Goal: Navigation & Orientation: Find specific page/section

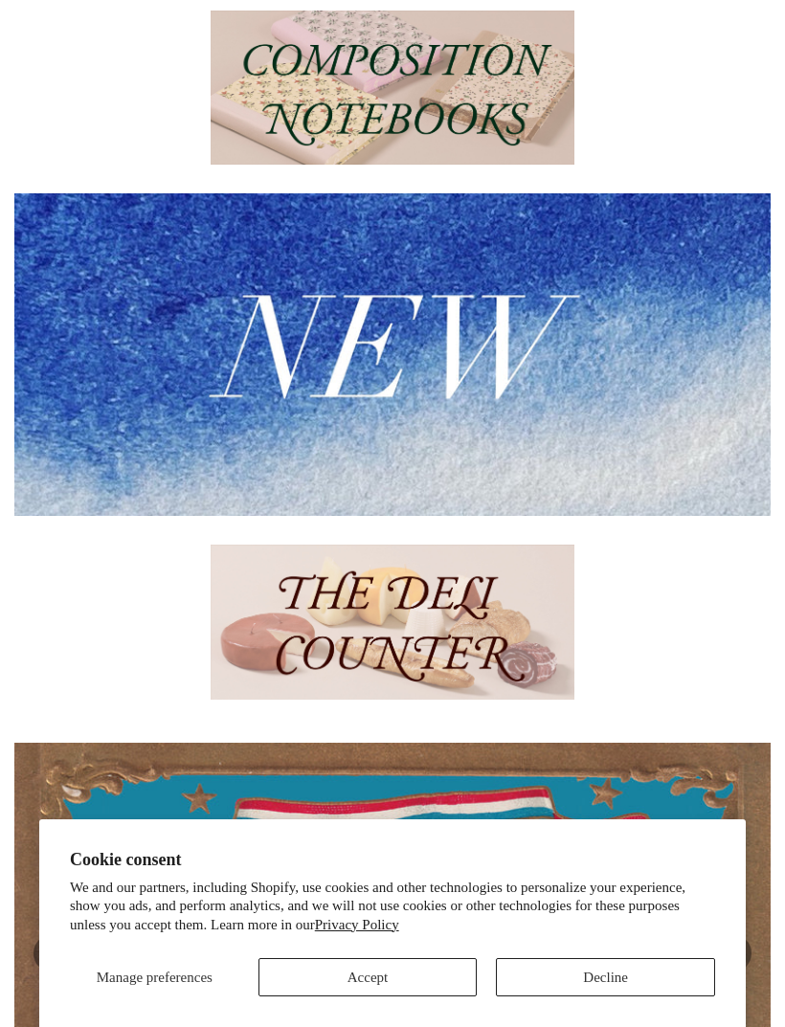
scroll to position [345, 0]
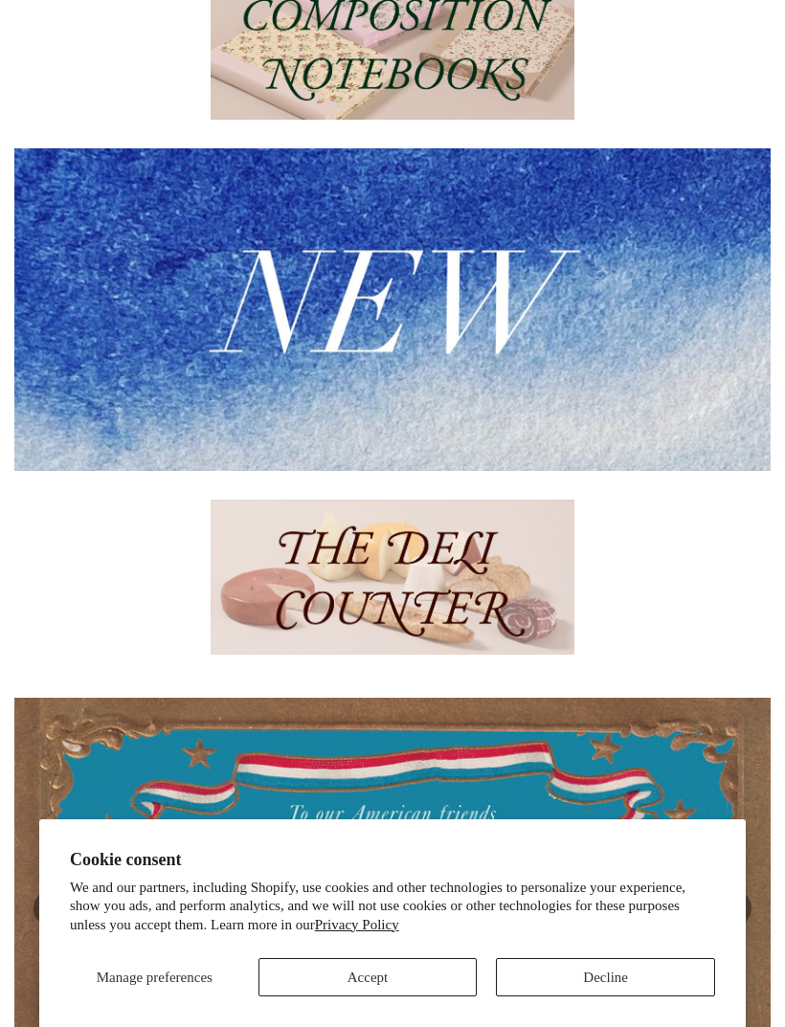
click at [421, 997] on button "Accept" at bounding box center [368, 978] width 219 height 38
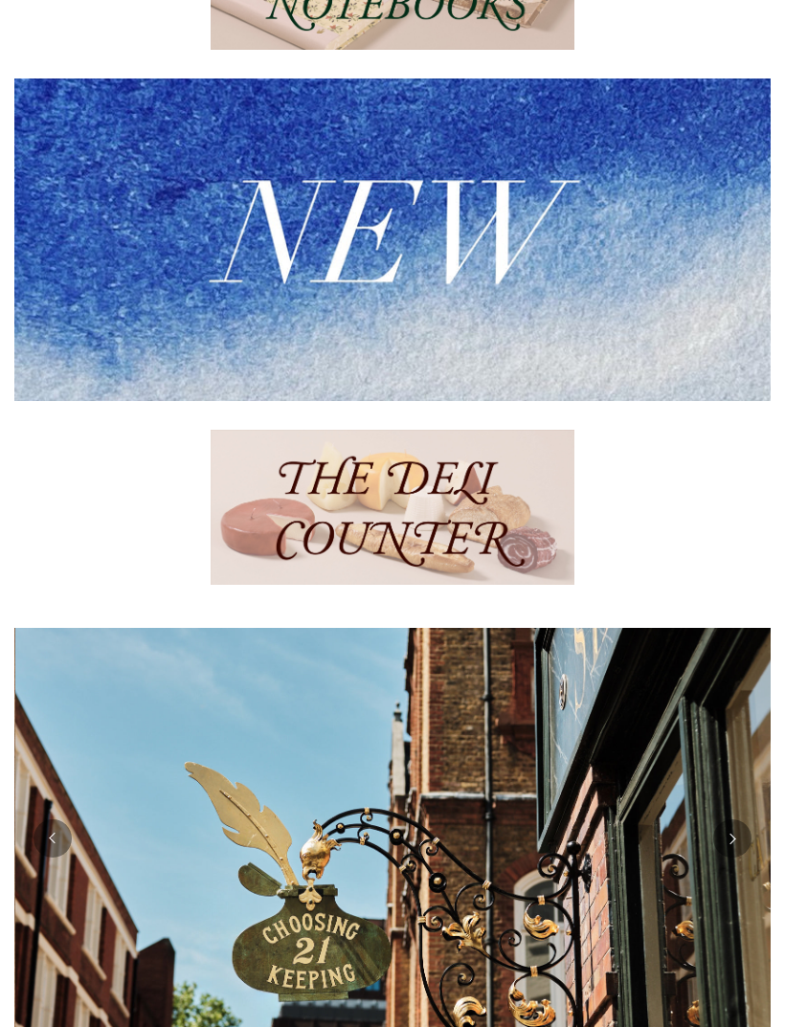
scroll to position [415, 0]
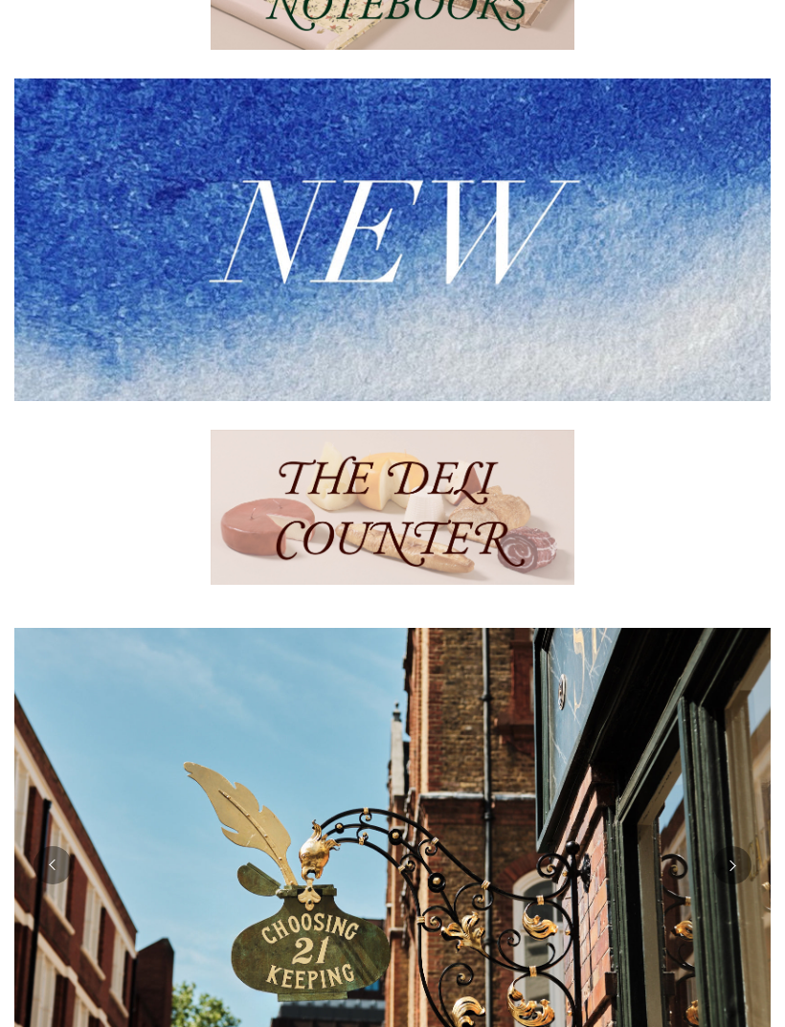
click at [58, 865] on button "Previous" at bounding box center [53, 865] width 38 height 38
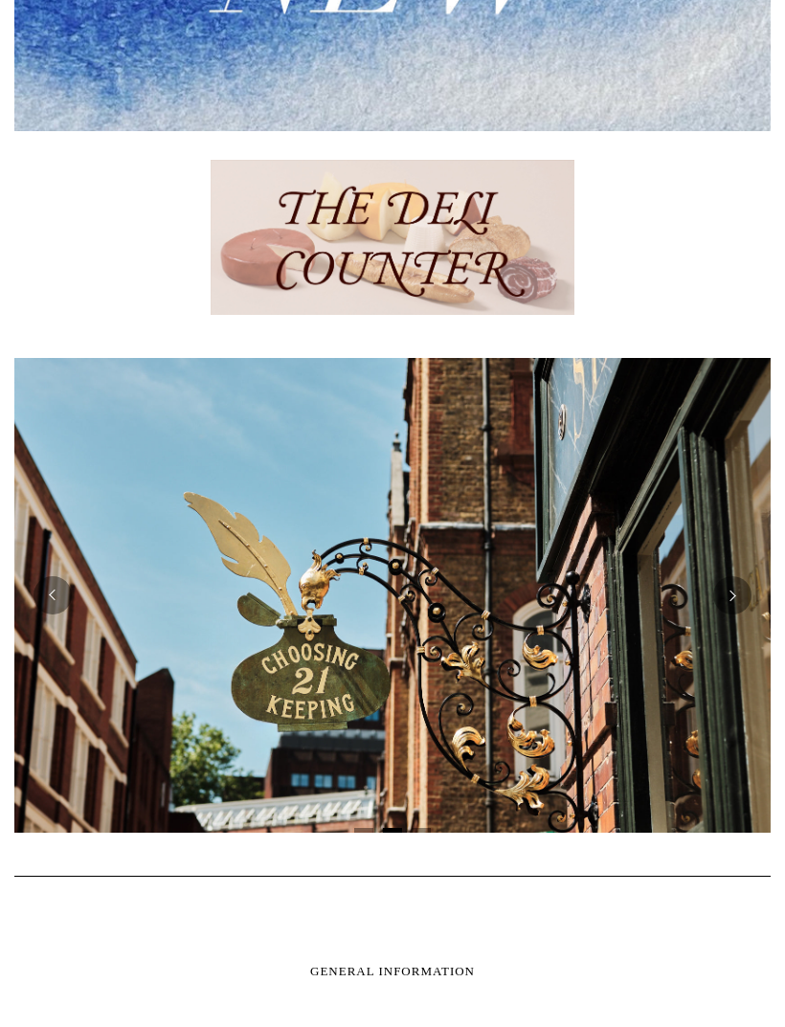
scroll to position [685, 0]
click at [737, 605] on button "Next" at bounding box center [732, 595] width 38 height 38
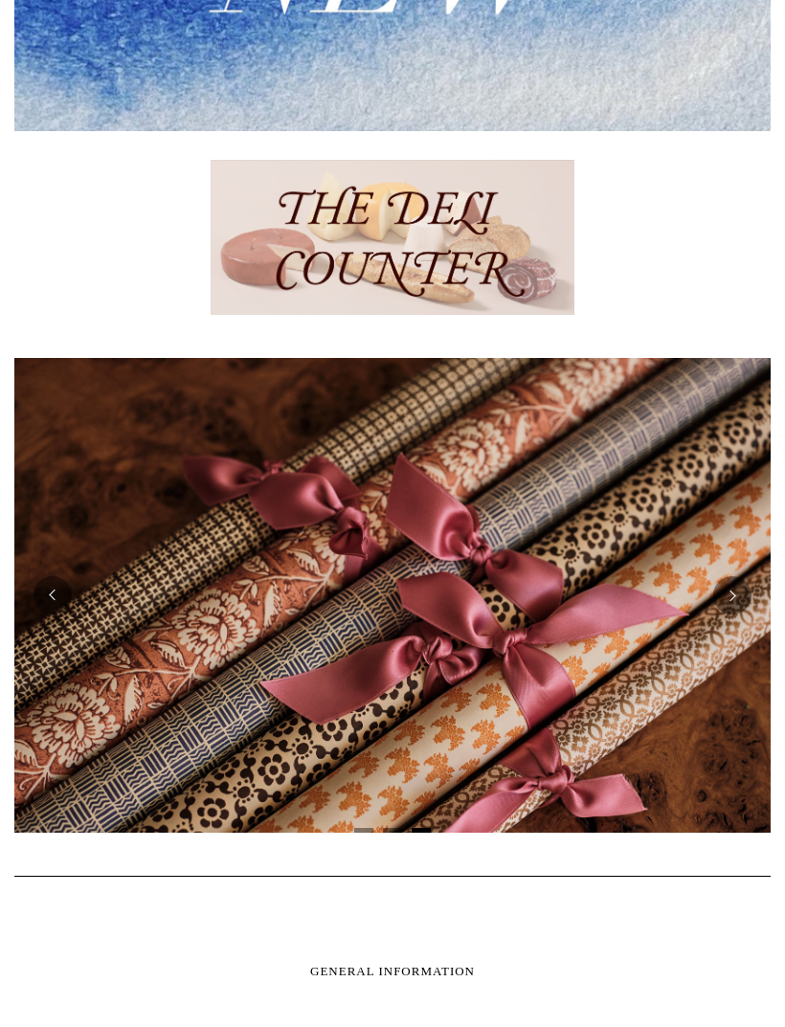
click at [748, 600] on button "Next" at bounding box center [732, 595] width 38 height 38
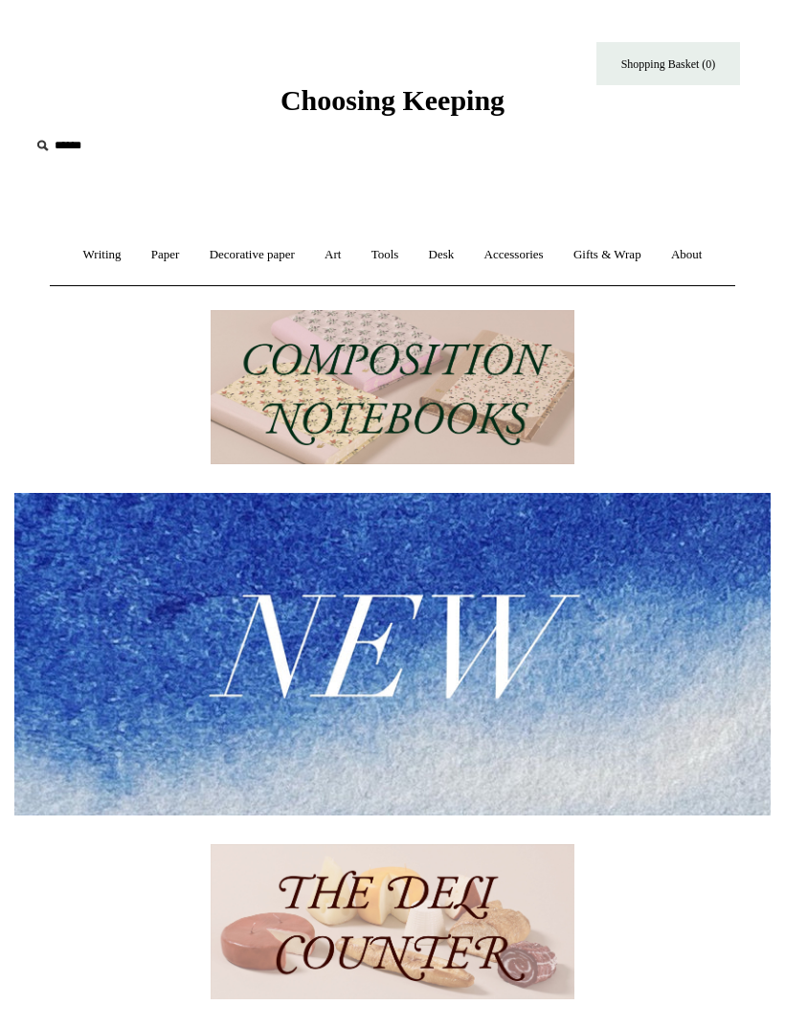
scroll to position [0, 0]
click at [91, 261] on link "Writing +" at bounding box center [102, 255] width 65 height 51
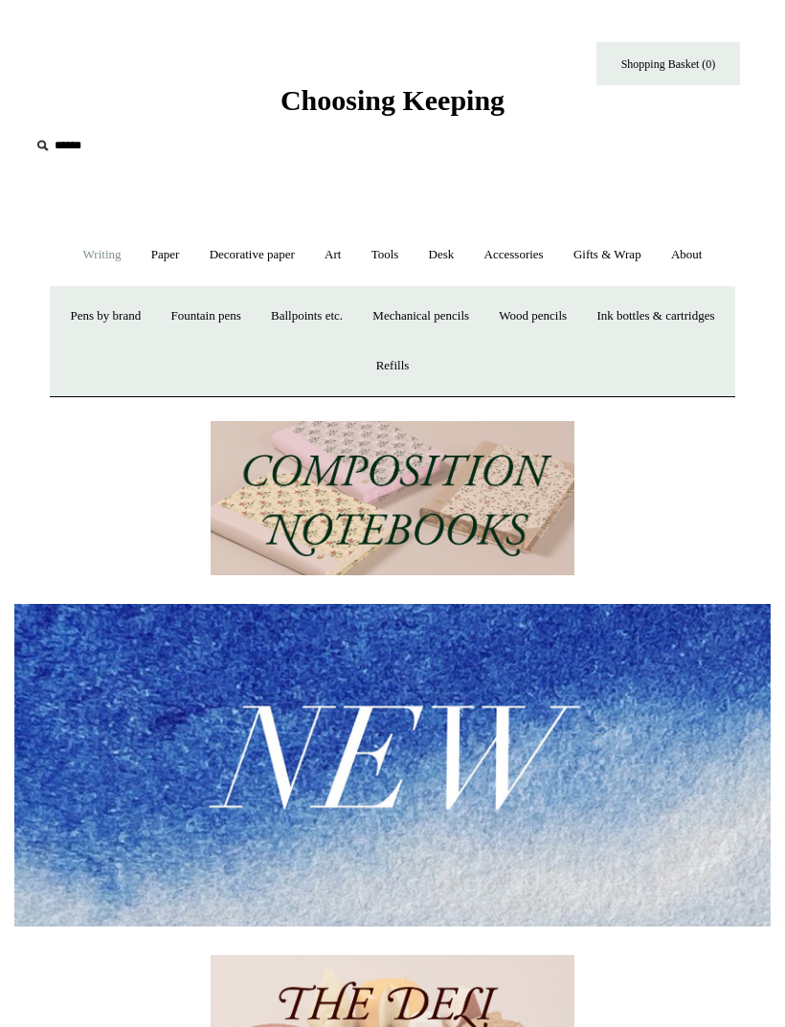
click at [254, 322] on link "Fountain pens +" at bounding box center [205, 316] width 97 height 51
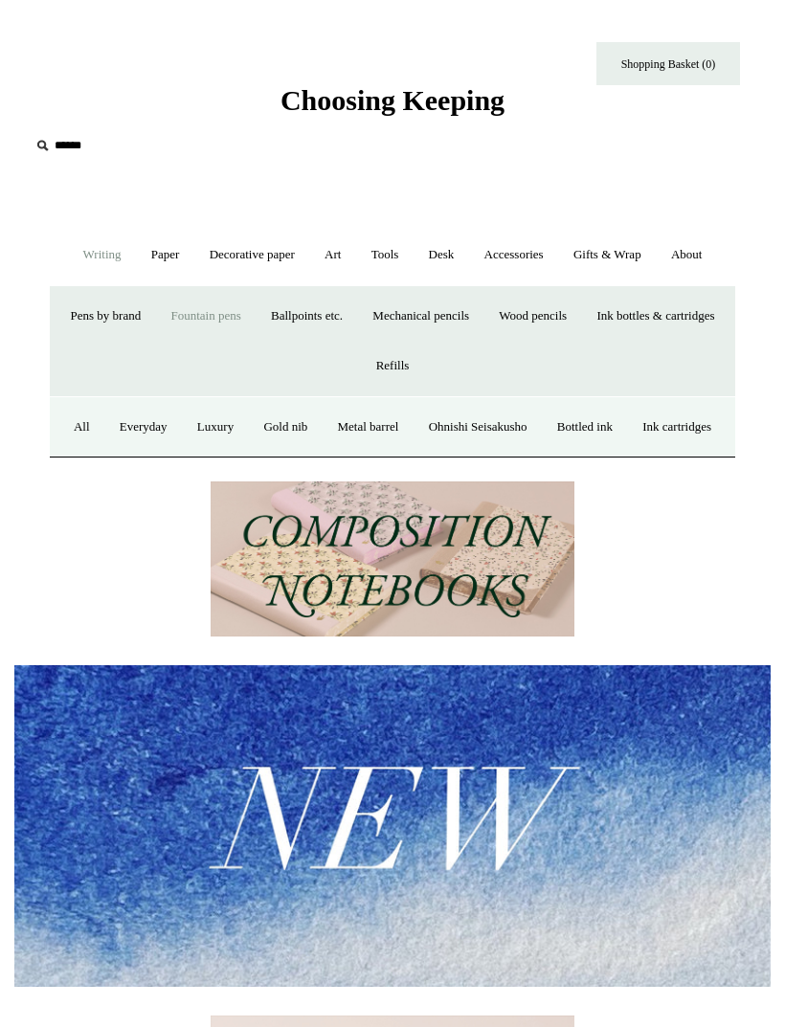
click at [103, 422] on link "All" at bounding box center [81, 427] width 43 height 51
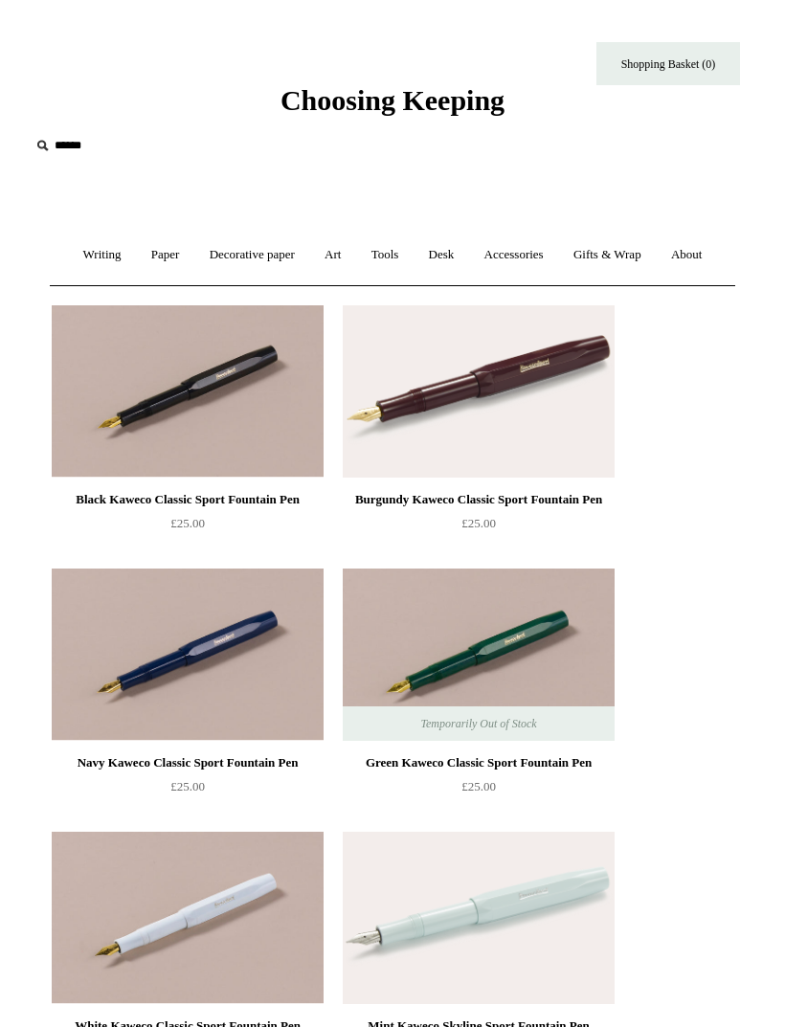
click at [105, 255] on link "Writing +" at bounding box center [102, 255] width 65 height 51
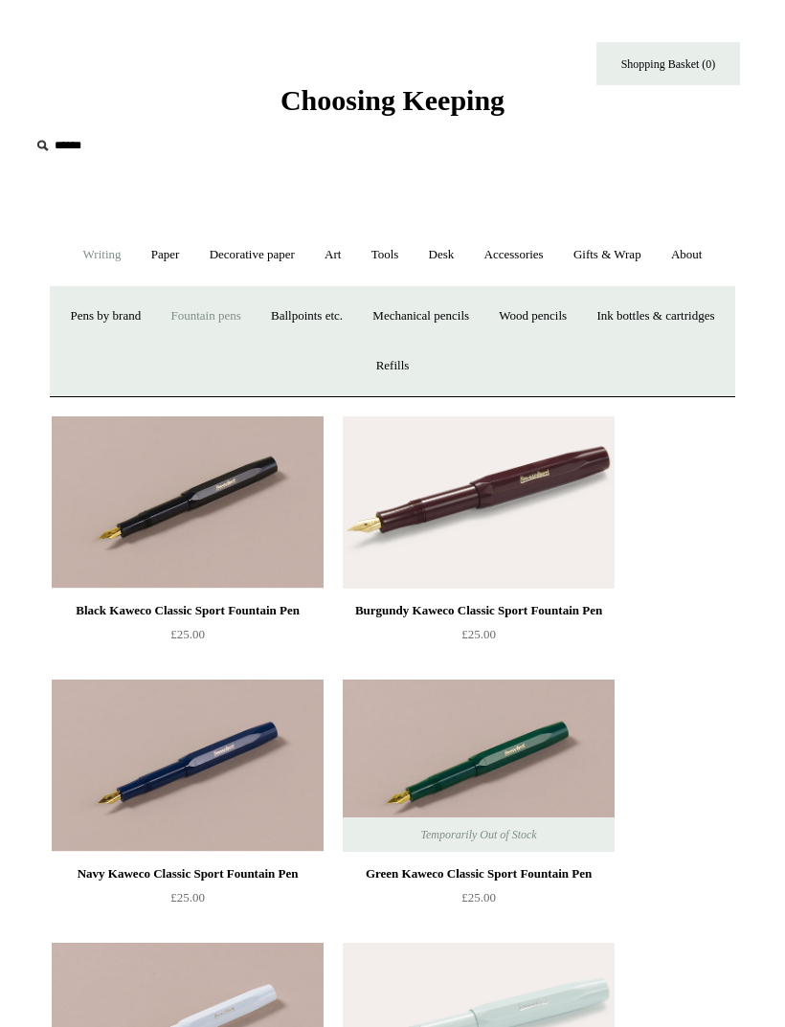
click at [254, 309] on link "Fountain pens +" at bounding box center [205, 316] width 97 height 51
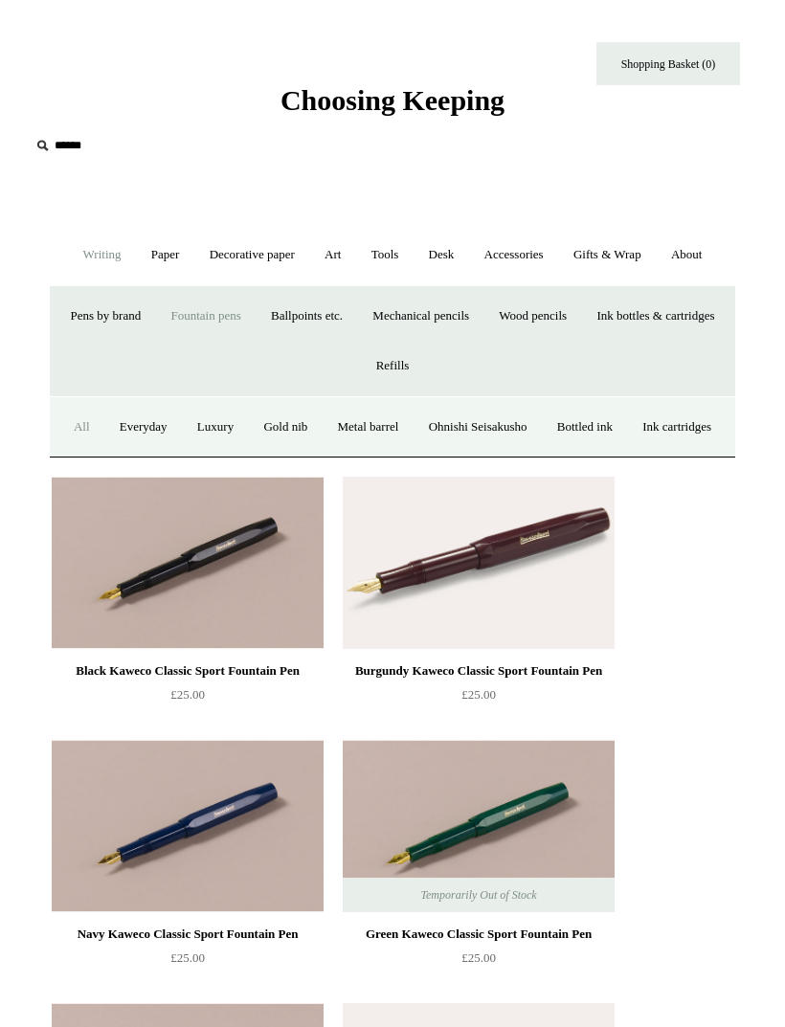
click at [541, 431] on link "Ohnishi Seisakusho" at bounding box center [478, 427] width 125 height 51
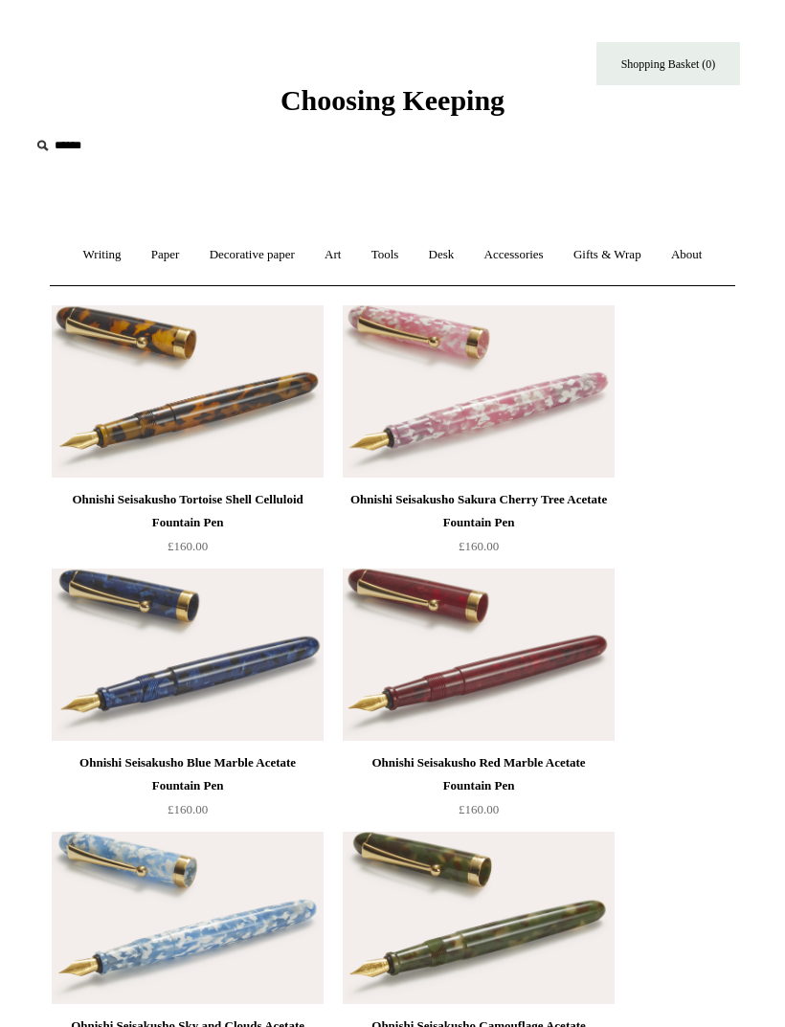
click at [441, 102] on span "Choosing Keeping" at bounding box center [393, 100] width 224 height 32
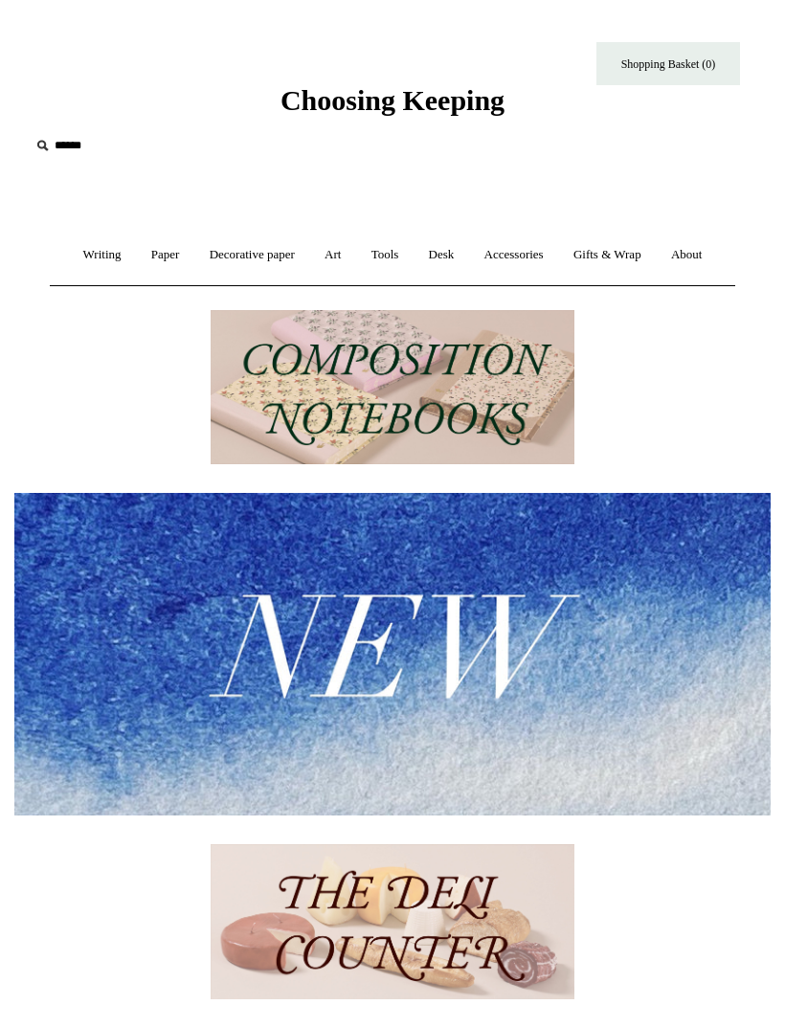
click at [712, 251] on link "About +" at bounding box center [687, 255] width 58 height 51
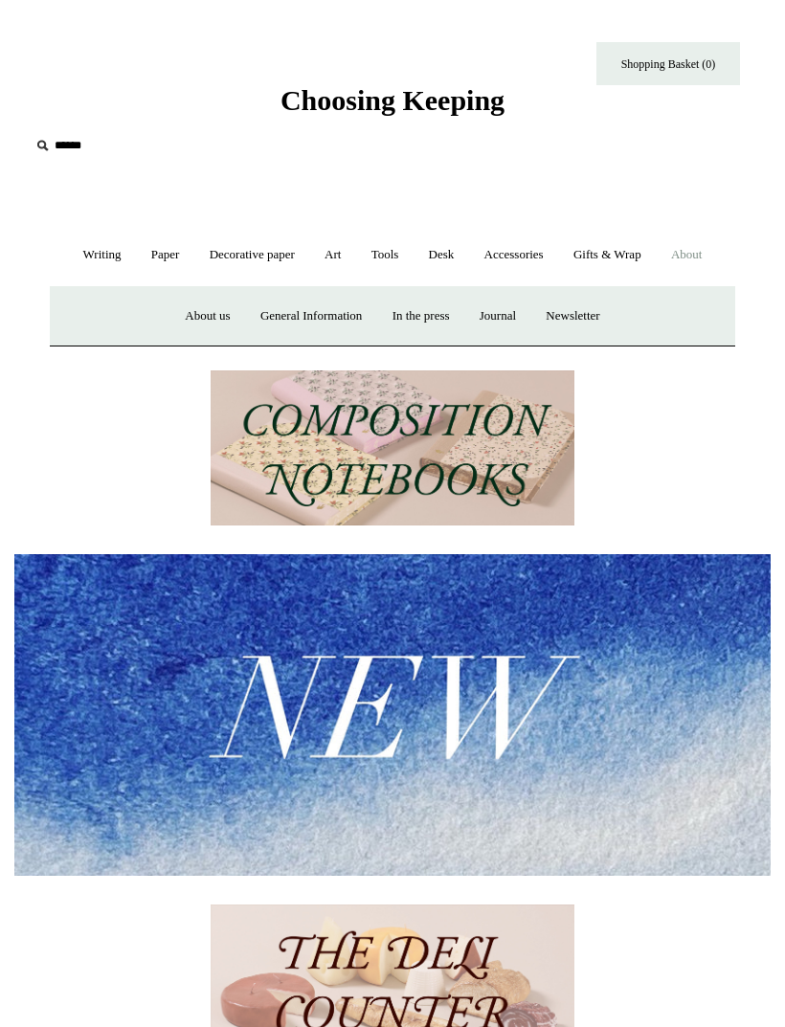
click at [175, 322] on link "About us" at bounding box center [207, 316] width 72 height 51
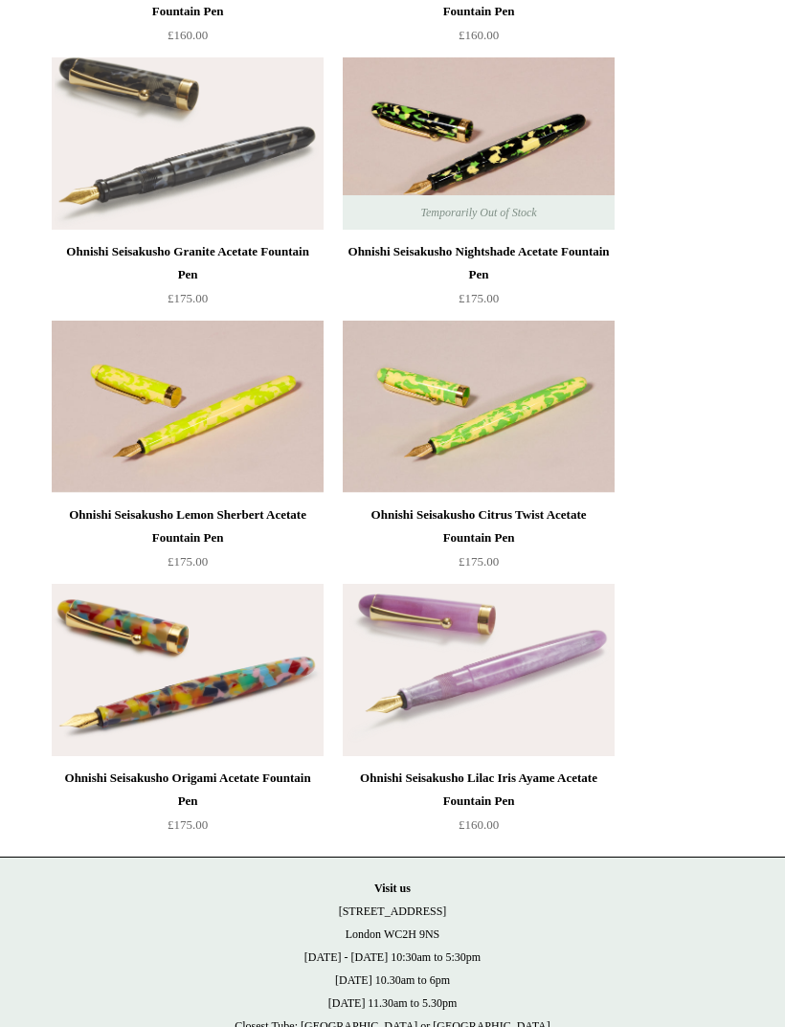
scroll to position [1038, 0]
